Goal: Transaction & Acquisition: Purchase product/service

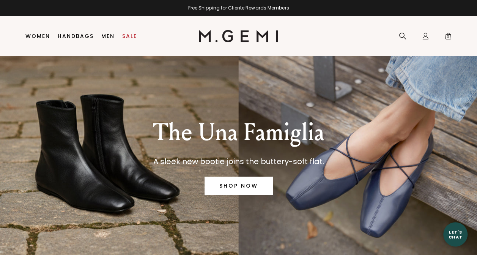
click at [238, 186] on link "SHOP NOW" at bounding box center [239, 186] width 68 height 18
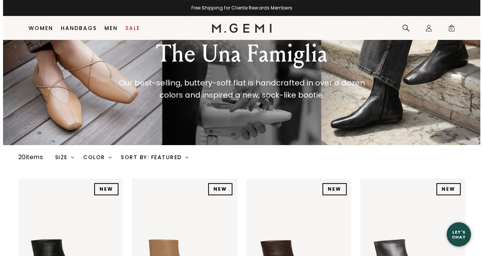
scroll to position [87, 0]
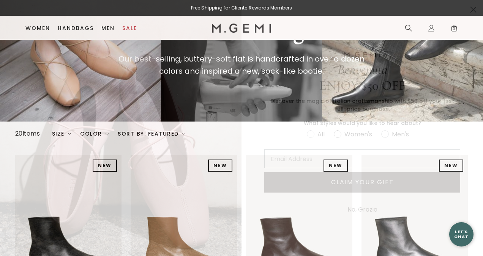
click at [334, 138] on label "Women's" at bounding box center [357, 135] width 47 height 13
click at [307, 129] on input "Women's" at bounding box center [306, 129] width 0 height 0
radio input "true"
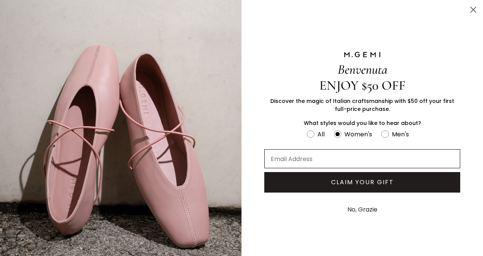
click at [326, 159] on input "Email Address" at bounding box center [362, 158] width 196 height 19
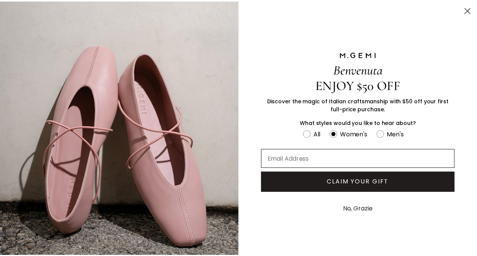
scroll to position [0, 0]
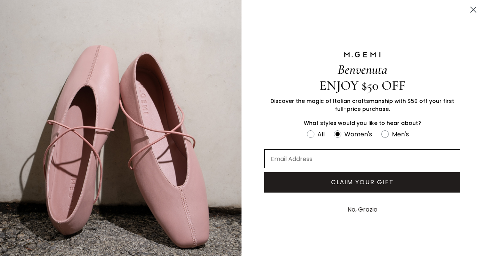
type input "[EMAIL_ADDRESS][DOMAIN_NAME]"
click at [380, 186] on button "CLAIM YOUR GIFT" at bounding box center [362, 182] width 196 height 21
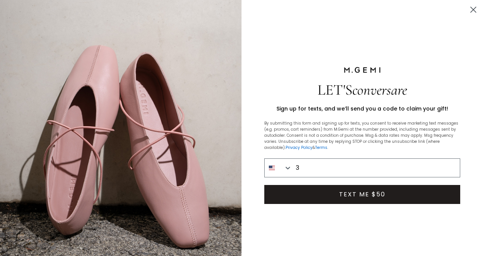
type input "301-300-8874"
click at [368, 196] on button "TEXT ME $50" at bounding box center [362, 194] width 196 height 19
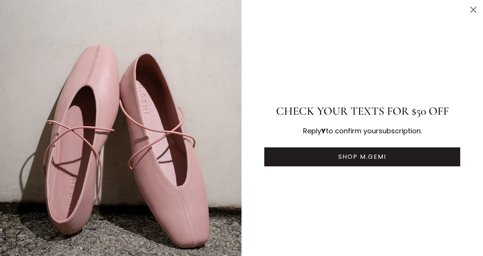
click at [320, 149] on button "SHOP M.GEMI" at bounding box center [362, 156] width 196 height 19
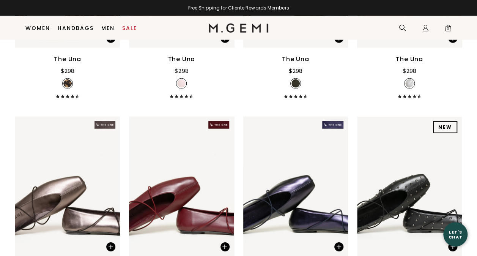
scroll to position [961, 0]
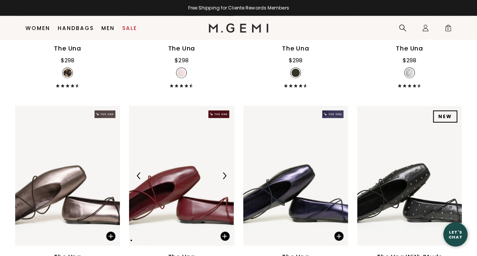
click at [205, 202] on img at bounding box center [181, 176] width 105 height 140
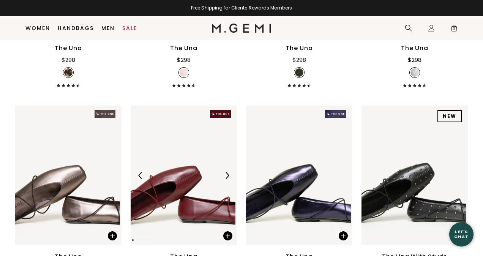
scroll to position [969, 0]
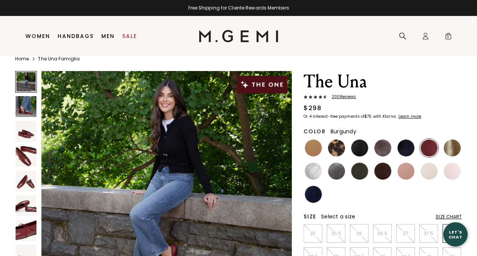
scroll to position [16, 0]
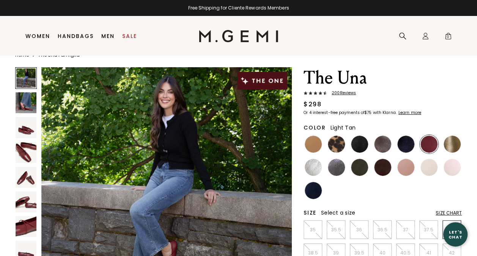
click at [316, 144] on img at bounding box center [313, 144] width 17 height 17
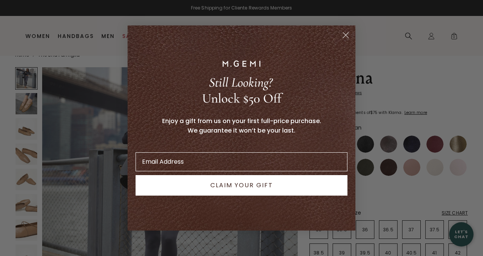
click at [351, 32] on circle "Close dialog" at bounding box center [345, 35] width 13 height 13
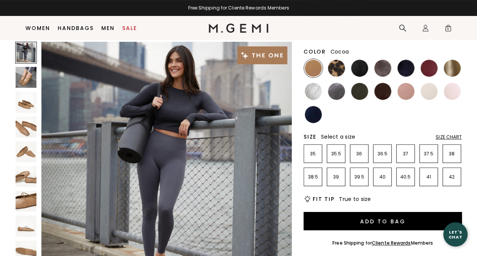
click at [383, 66] on img at bounding box center [382, 68] width 17 height 17
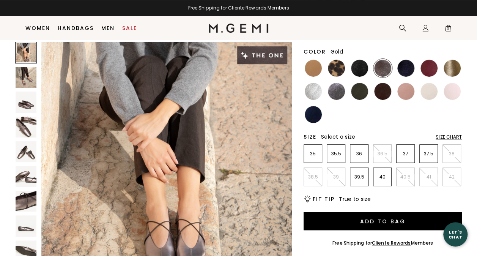
click at [456, 67] on img at bounding box center [452, 68] width 17 height 17
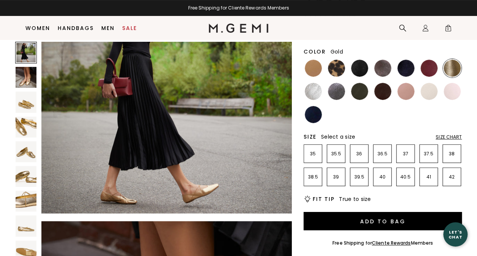
scroll to position [79, 0]
click at [362, 90] on img at bounding box center [359, 91] width 17 height 17
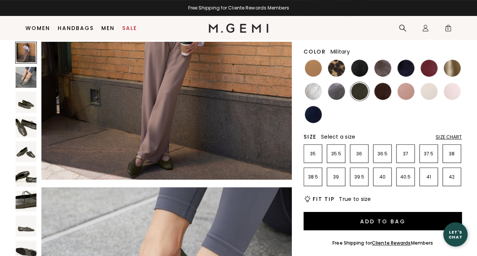
scroll to position [113, 0]
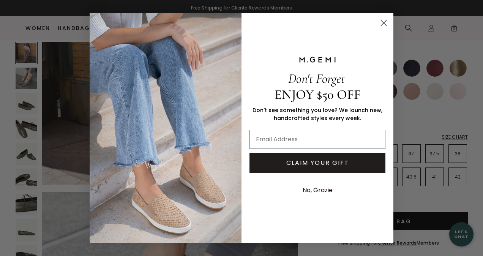
click at [384, 23] on icon "Close dialog" at bounding box center [383, 22] width 5 height 5
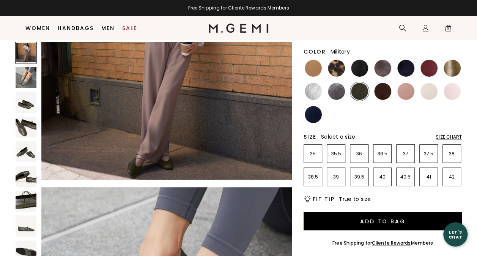
click at [450, 137] on div "Size Chart" at bounding box center [449, 137] width 26 height 6
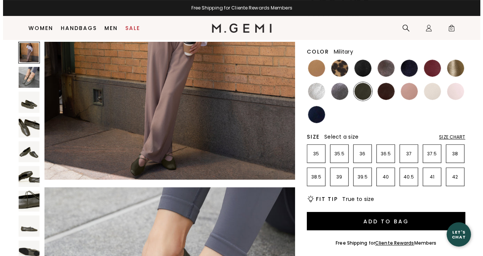
scroll to position [0, 0]
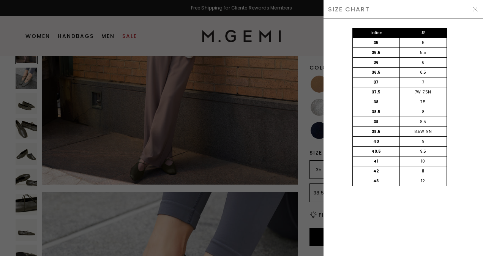
click at [477, 13] on div "SIZE CHART" at bounding box center [402, 9] width 159 height 19
click at [475, 9] on img at bounding box center [475, 9] width 6 height 6
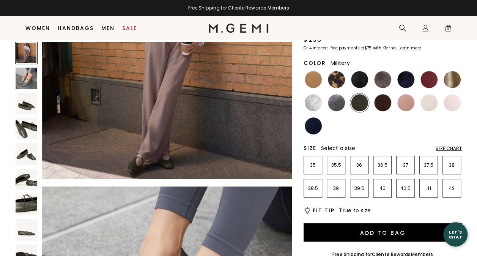
scroll to position [60, 0]
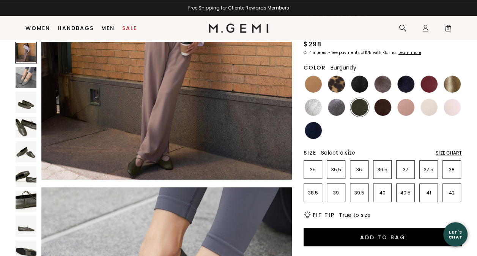
click at [431, 86] on img at bounding box center [429, 84] width 17 height 17
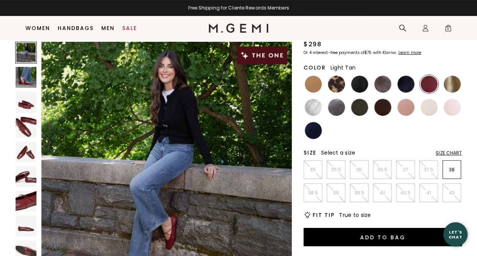
click at [305, 82] on img at bounding box center [313, 84] width 17 height 17
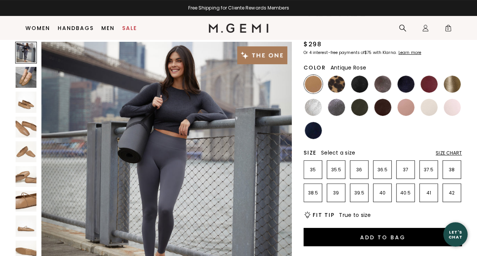
click at [410, 108] on img at bounding box center [406, 107] width 17 height 17
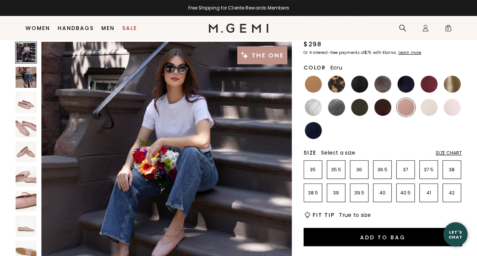
click at [434, 109] on img at bounding box center [429, 107] width 17 height 17
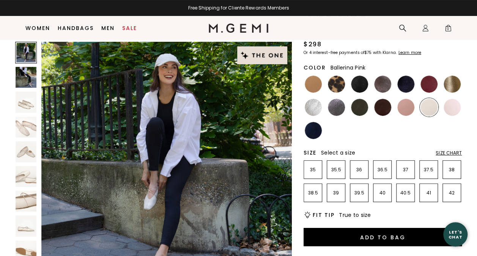
click at [452, 107] on img at bounding box center [452, 107] width 17 height 17
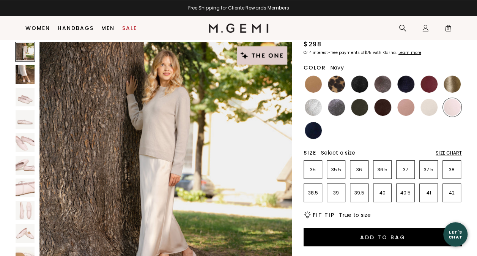
click at [316, 132] on img at bounding box center [313, 130] width 17 height 17
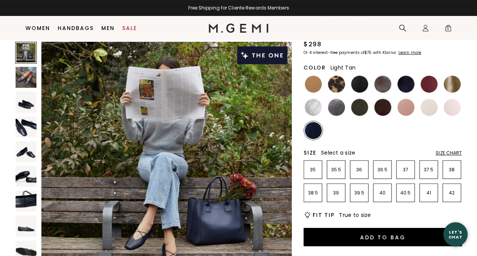
click at [315, 85] on img at bounding box center [313, 84] width 17 height 17
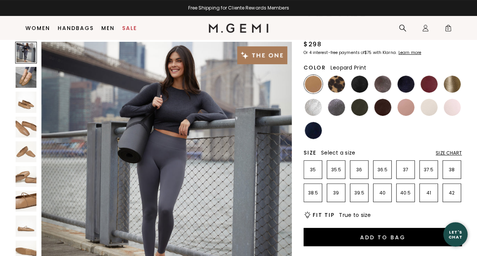
click at [327, 85] on div at bounding box center [336, 84] width 19 height 19
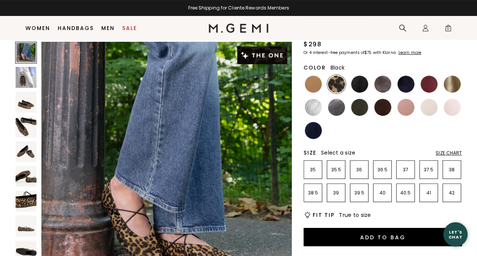
click at [366, 83] on img at bounding box center [359, 84] width 17 height 17
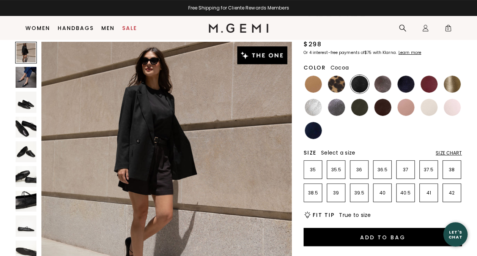
click at [385, 84] on img at bounding box center [382, 84] width 17 height 17
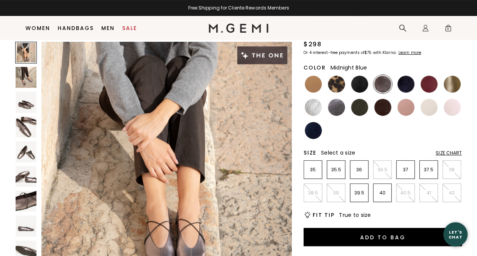
click at [402, 85] on img at bounding box center [406, 84] width 17 height 17
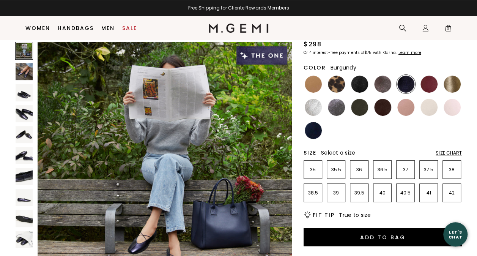
click at [431, 84] on img at bounding box center [429, 84] width 17 height 17
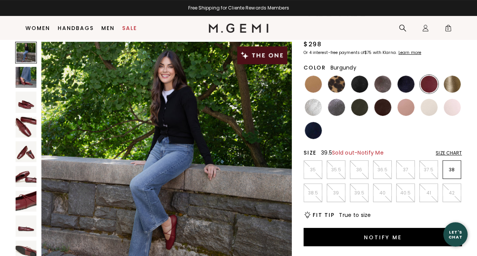
click at [356, 194] on p "39.5" at bounding box center [359, 193] width 18 height 6
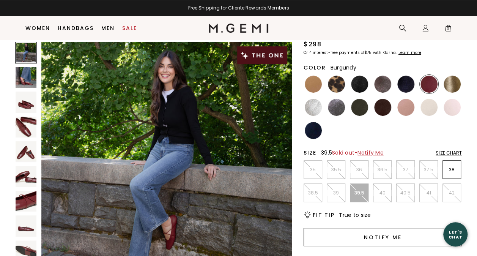
click at [356, 230] on button "Notify Me" at bounding box center [383, 237] width 158 height 18
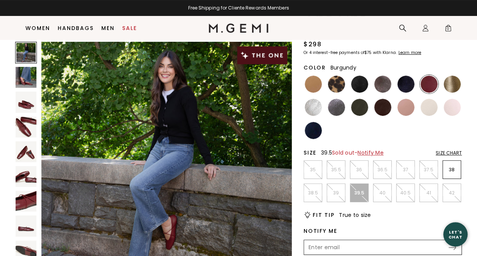
click at [335, 248] on input "Enter your email address to be notified when your selection is back in stock" at bounding box center [376, 247] width 143 height 13
type input "lisafieldschilcote@yahoo.com"
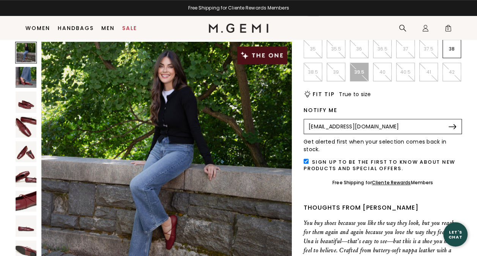
scroll to position [181, 0]
click at [446, 182] on div "Free Shipping for Cliente Rewards Members" at bounding box center [383, 181] width 158 height 17
click at [454, 127] on img at bounding box center [453, 126] width 8 height 5
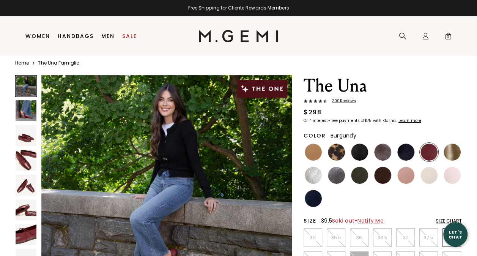
scroll to position [0, 0]
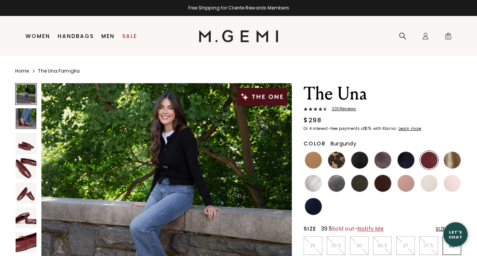
click at [362, 182] on img at bounding box center [359, 183] width 17 height 17
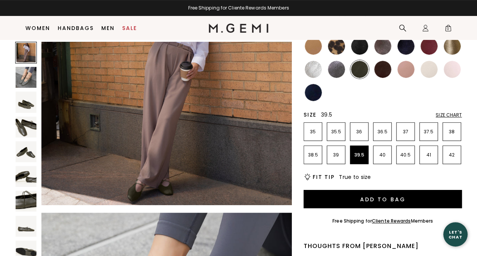
scroll to position [88, 0]
click at [30, 131] on img at bounding box center [26, 127] width 21 height 21
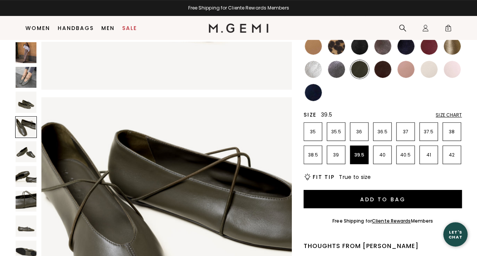
scroll to position [756, 0]
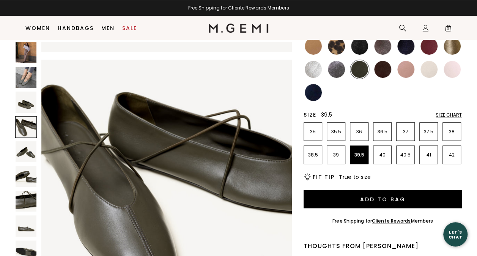
click at [30, 159] on img at bounding box center [26, 151] width 21 height 21
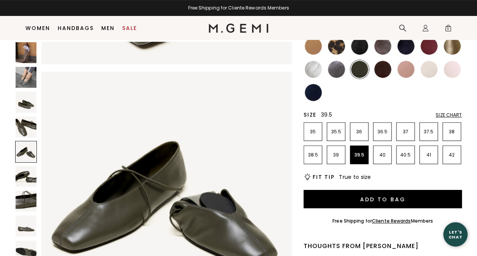
scroll to position [1009, 0]
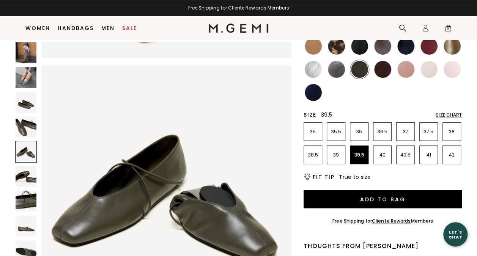
click at [28, 196] on img at bounding box center [26, 201] width 21 height 21
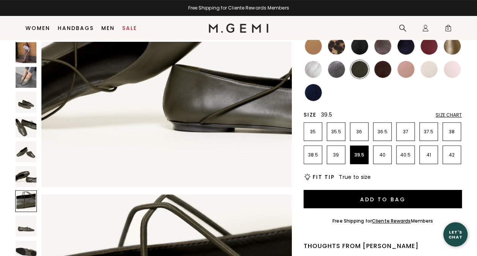
scroll to position [1513, 0]
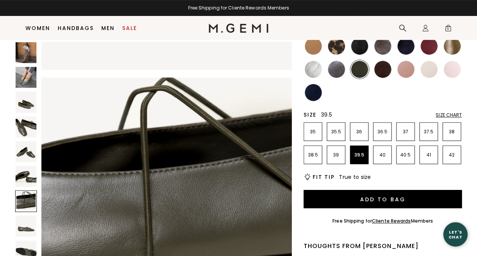
click at [29, 226] on img at bounding box center [26, 225] width 21 height 21
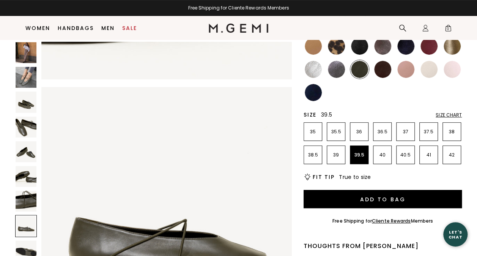
scroll to position [1765, 0]
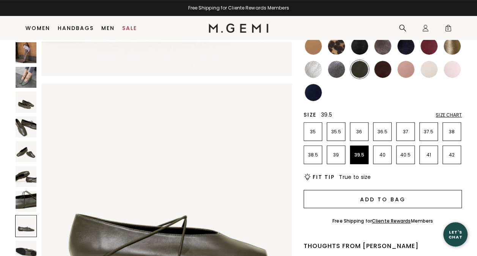
click at [349, 196] on button "Add to Bag" at bounding box center [383, 199] width 158 height 18
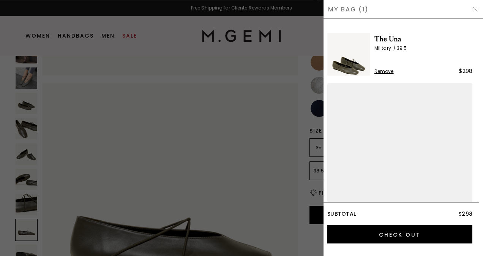
scroll to position [1802, 0]
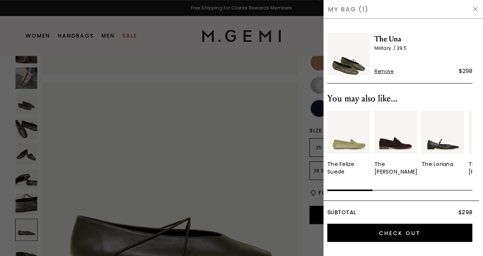
click at [81, 33] on div at bounding box center [241, 128] width 483 height 256
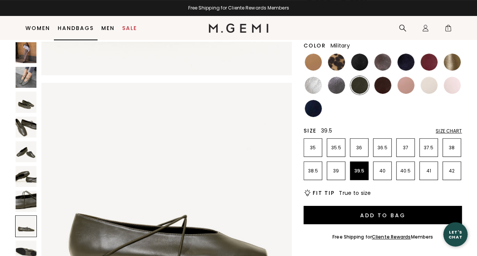
scroll to position [1765, 0]
click at [81, 29] on link "Handbags" at bounding box center [76, 28] width 36 height 6
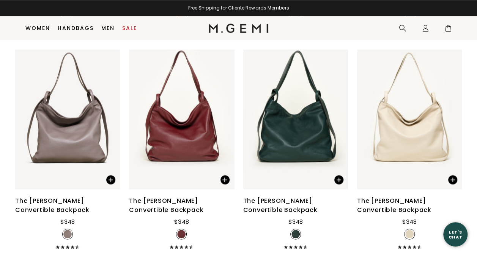
scroll to position [2015, 0]
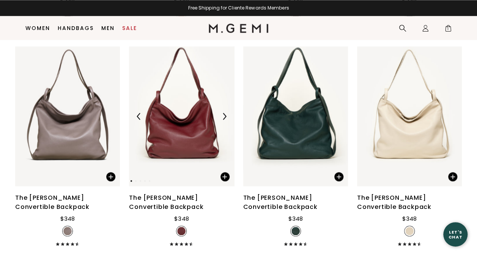
click at [193, 124] on img at bounding box center [181, 116] width 105 height 140
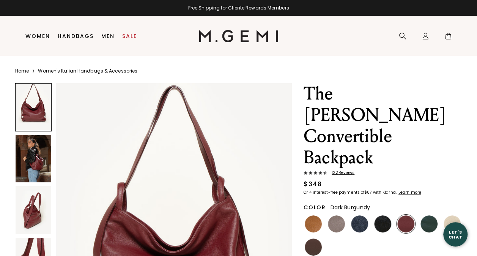
click at [33, 162] on img at bounding box center [34, 158] width 36 height 47
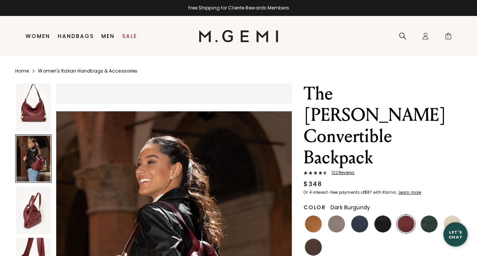
scroll to position [314, 0]
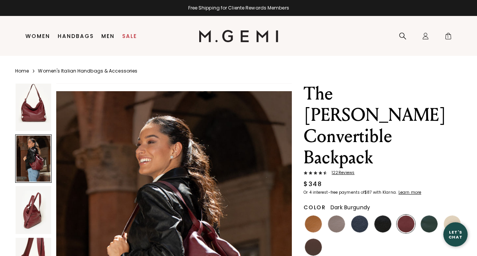
click at [32, 184] on div at bounding box center [33, 240] width 36 height 314
click at [30, 248] on img at bounding box center [34, 261] width 36 height 47
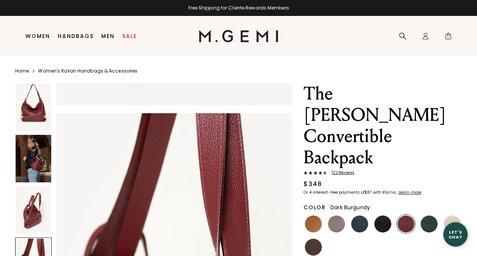
scroll to position [942, 0]
